Goal: Use online tool/utility: Utilize a website feature to perform a specific function

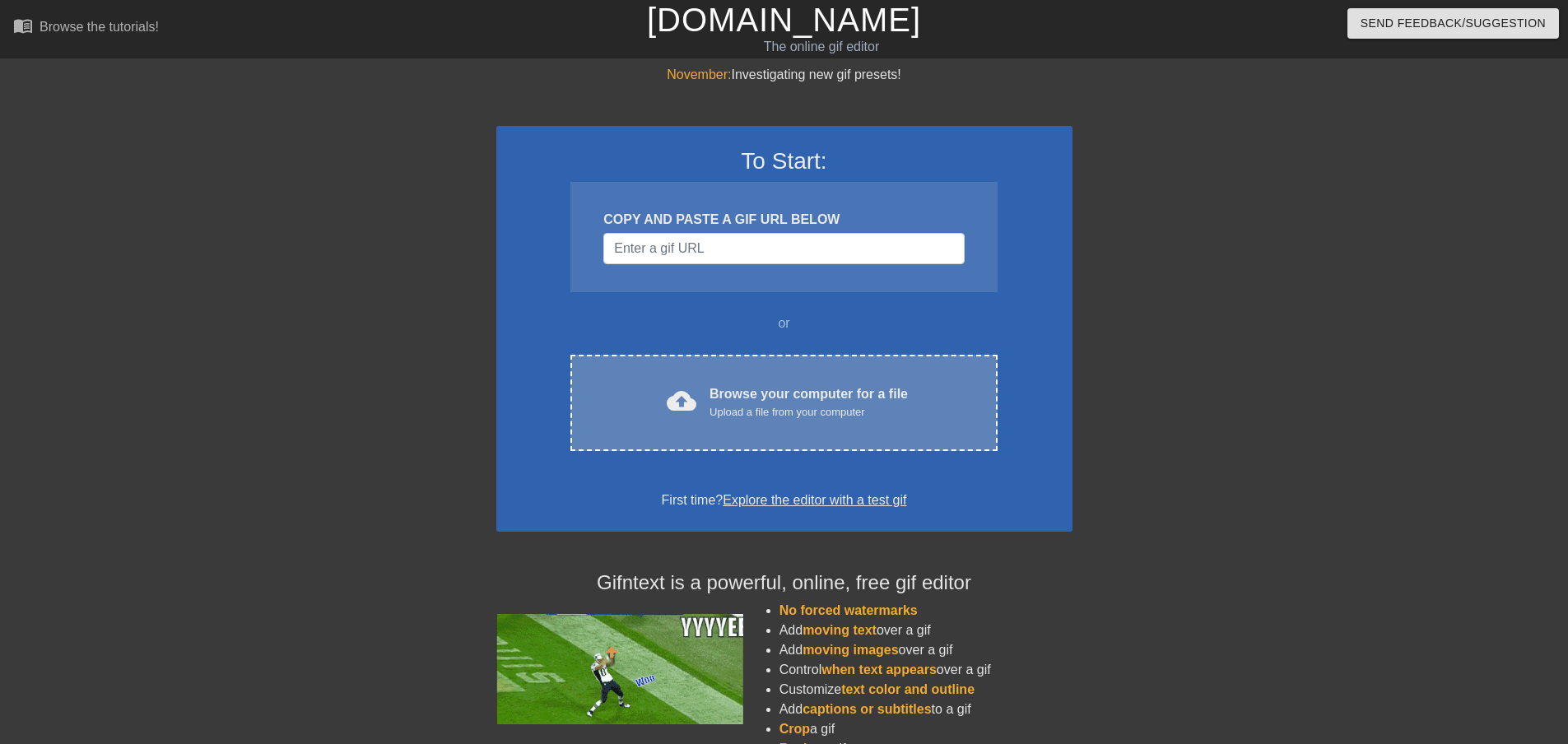
click at [735, 374] on div "cloud_upload Browse your computer for a file Upload a file from your computer C…" at bounding box center [783, 403] width 426 height 97
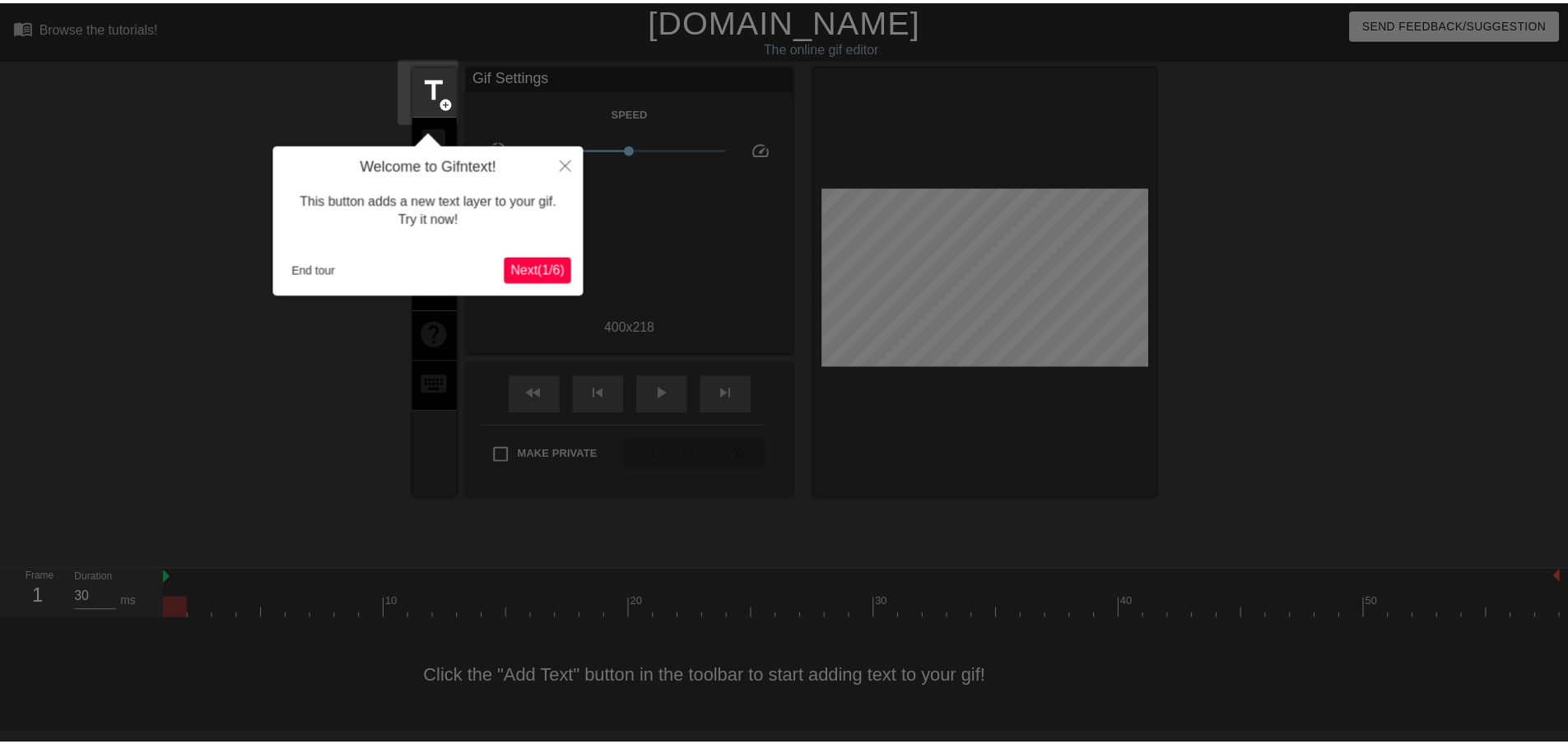
scroll to position [2, 0]
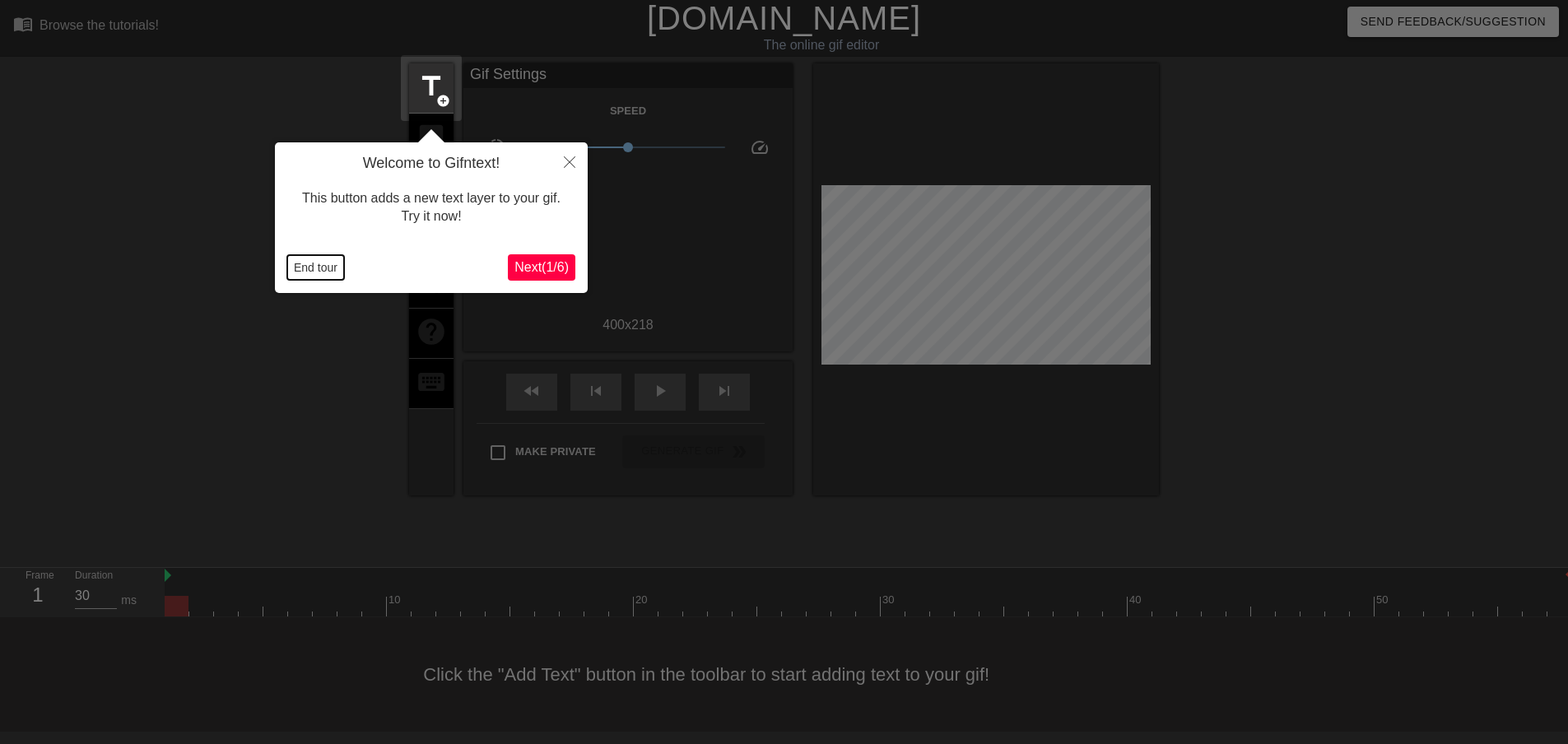
click at [327, 268] on button "End tour" at bounding box center [315, 268] width 57 height 25
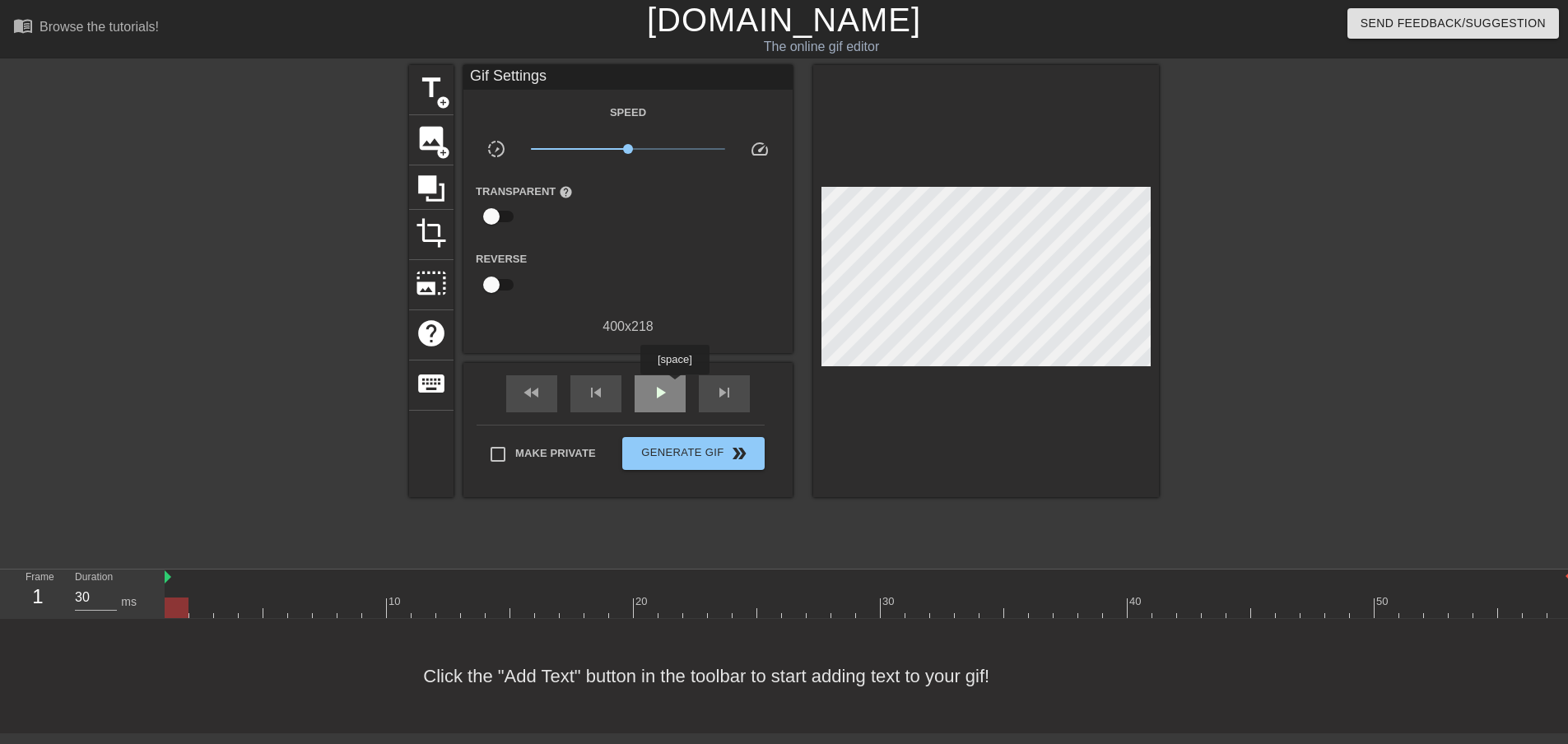
click at [674, 386] on div "play_arrow" at bounding box center [660, 394] width 51 height 37
click at [437, 139] on span "image" at bounding box center [431, 138] width 31 height 31
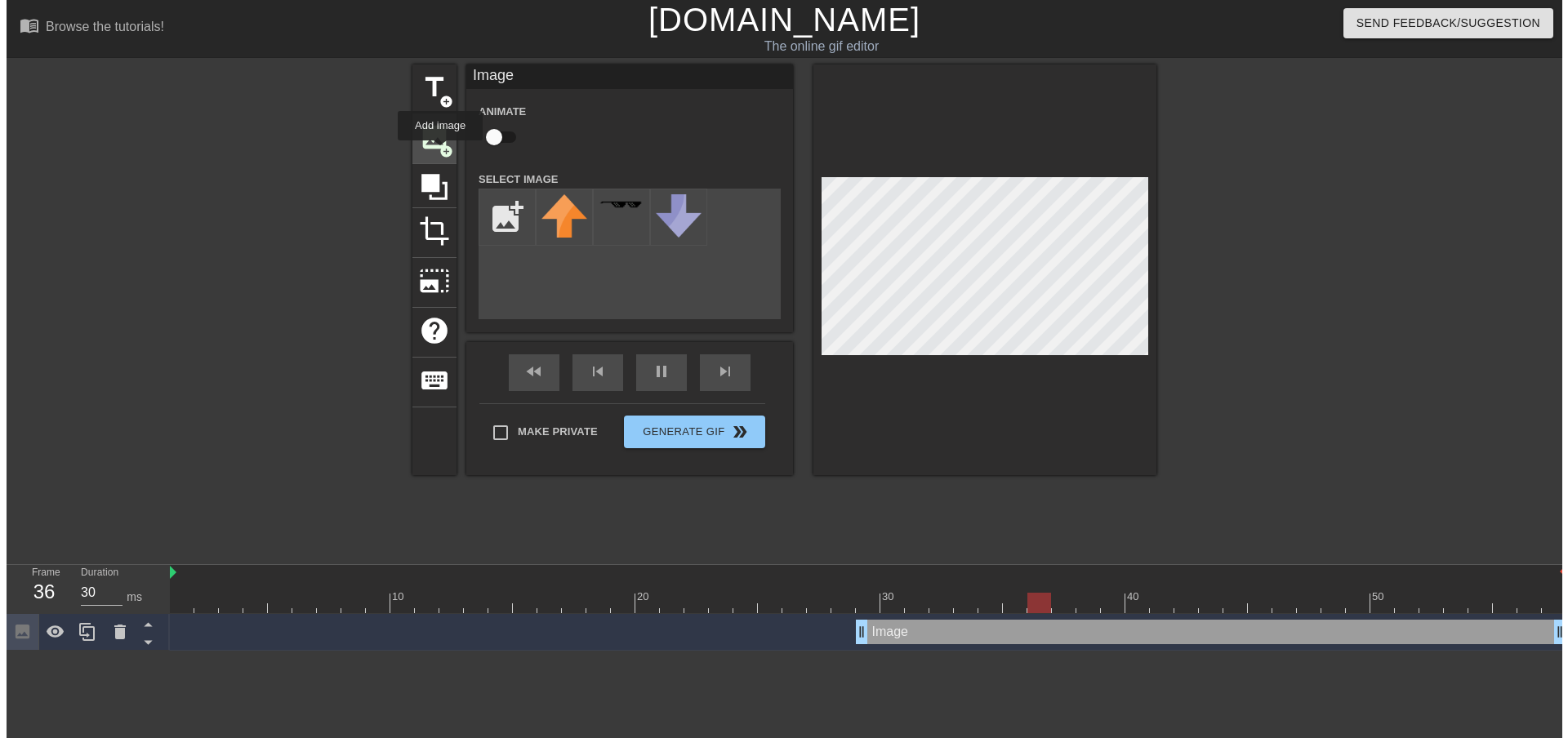
scroll to position [0, 0]
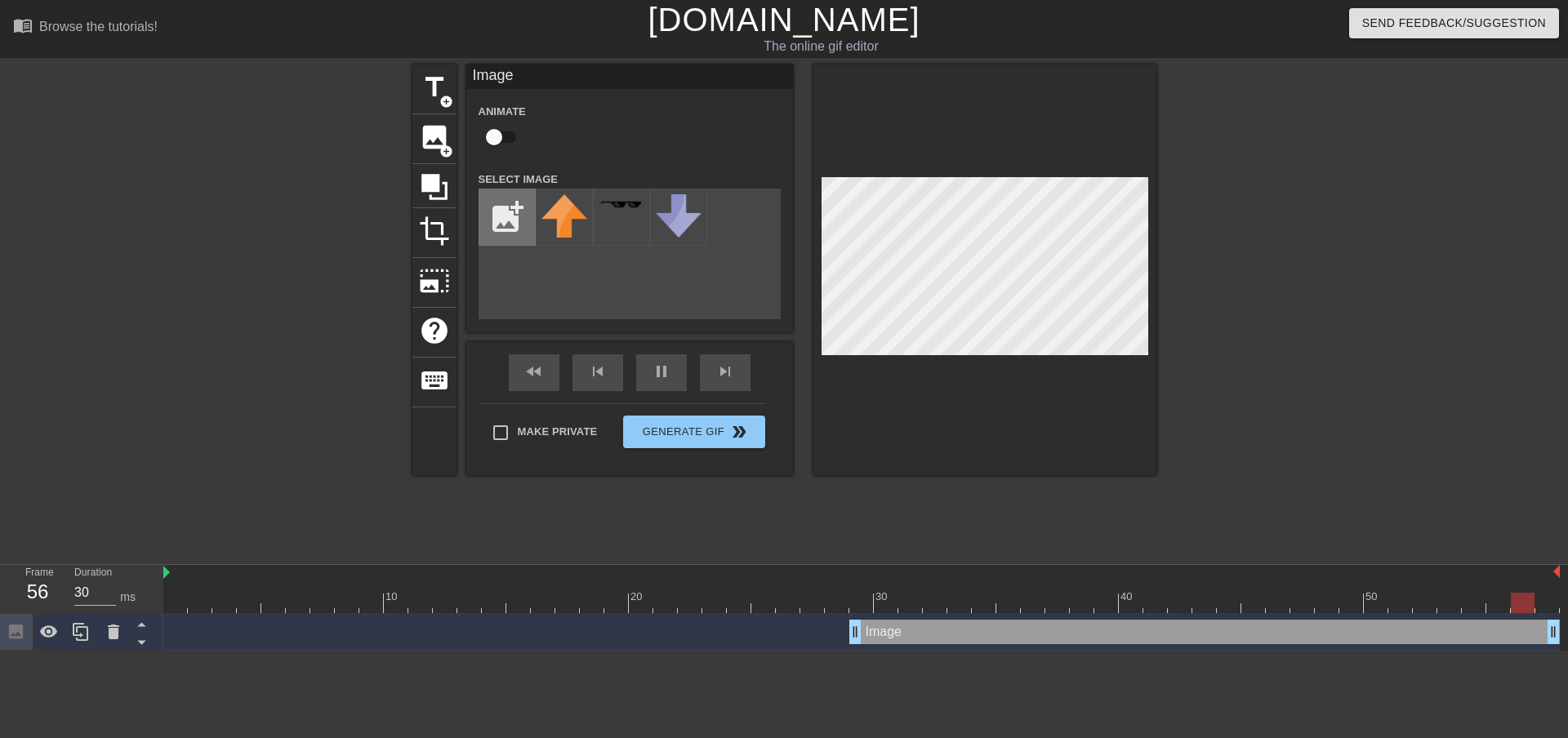
click at [512, 218] on input "file" at bounding box center [507, 217] width 56 height 56
type input "40"
type input "C:\fakepath\1954.png"
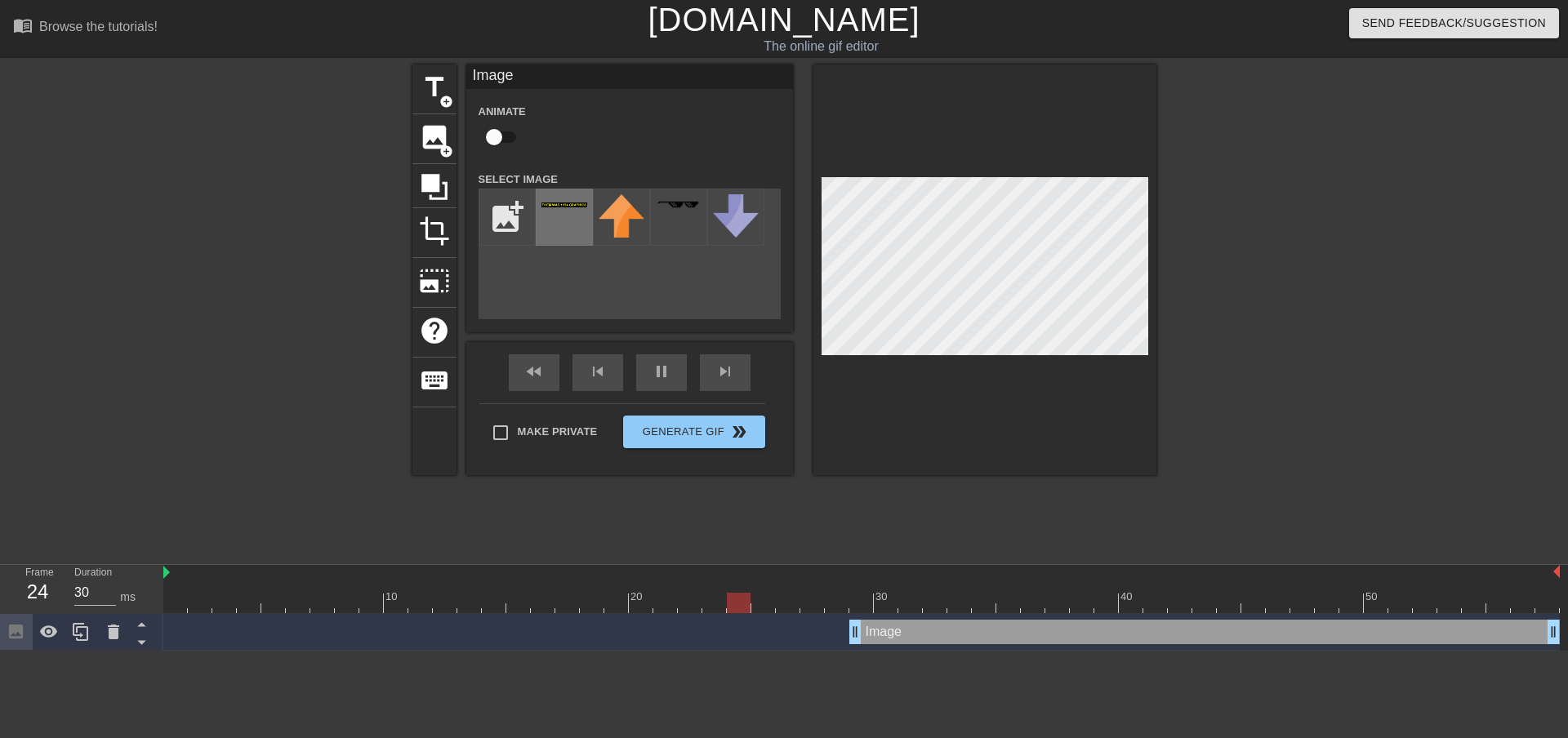
click at [561, 203] on img at bounding box center [565, 204] width 46 height 5
click at [657, 379] on span "pause" at bounding box center [660, 371] width 19 height 19
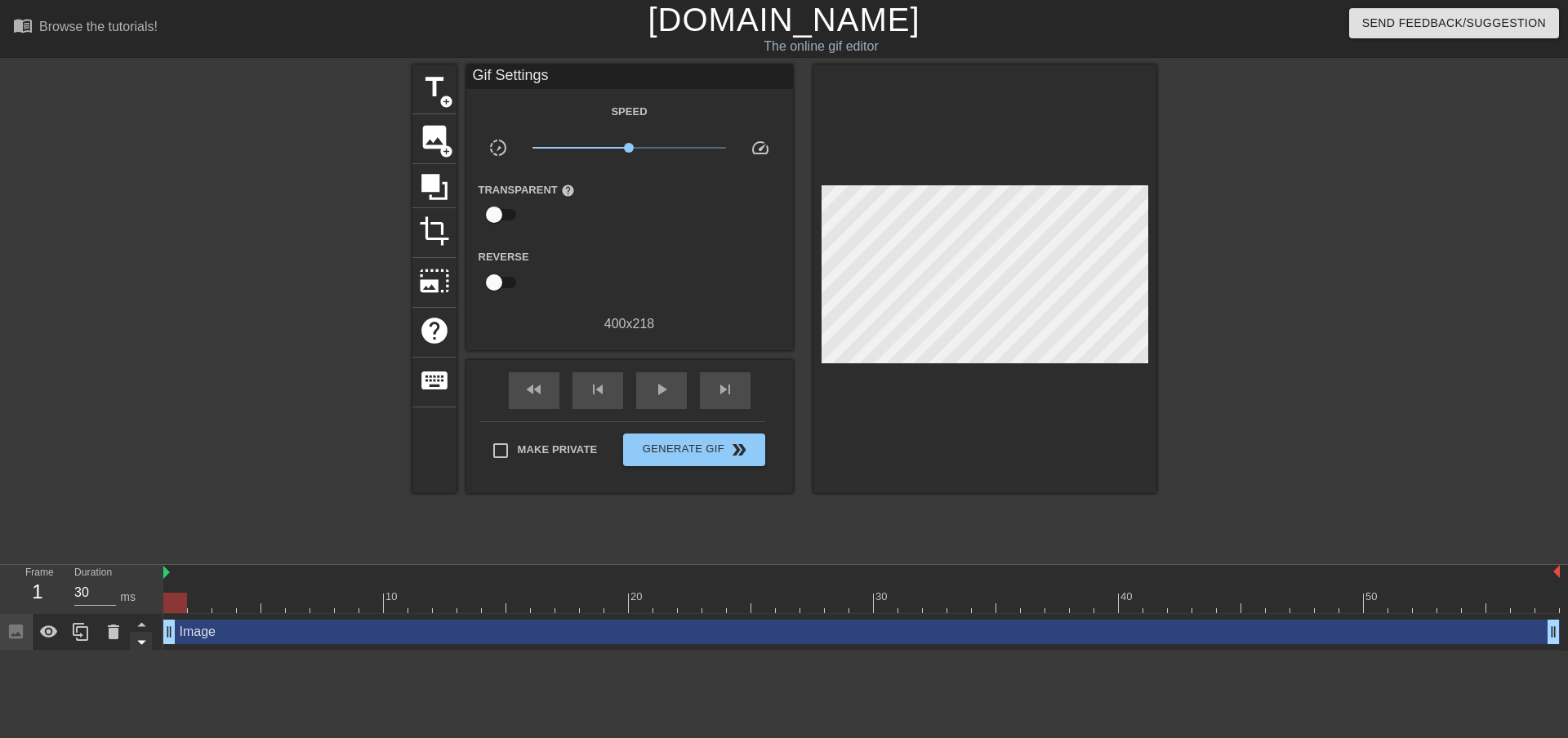
drag, startPoint x: 854, startPoint y: 631, endPoint x: 148, endPoint y: 649, distance: 706.2
click at [148, 649] on div "Frame 1 Duration 30 ms 10 20 30 40 50 Image drag_handle drag_handle" at bounding box center [784, 608] width 1568 height 86
click at [654, 396] on span "play_arrow" at bounding box center [660, 389] width 19 height 19
type input "30"
click at [706, 450] on span "Generate Gif double_arrow" at bounding box center [693, 450] width 129 height 19
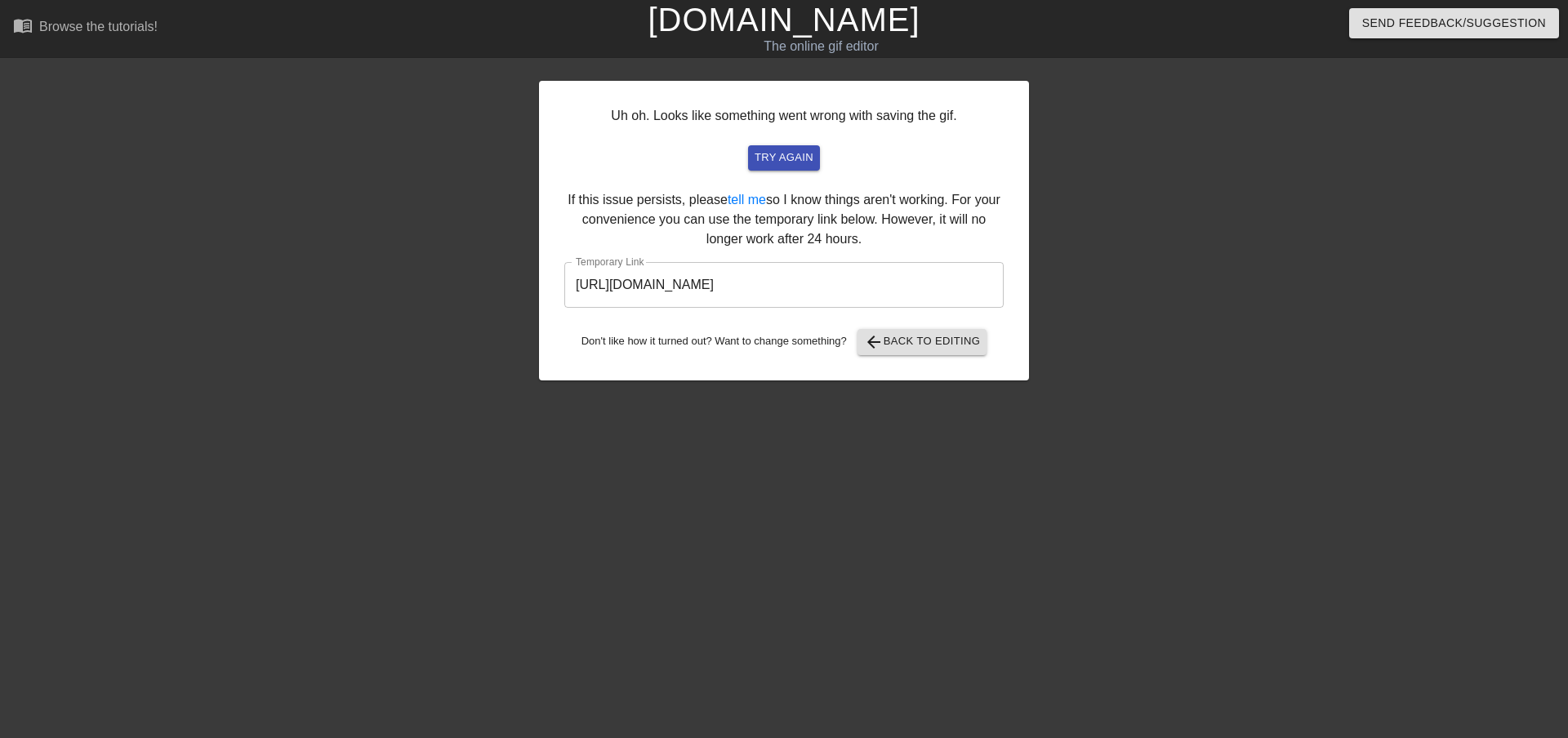
click at [915, 283] on input "[URL][DOMAIN_NAME]" at bounding box center [784, 285] width 440 height 46
click at [908, 283] on input "[URL][DOMAIN_NAME]" at bounding box center [784, 285] width 440 height 46
